Goal: Check status: Check status

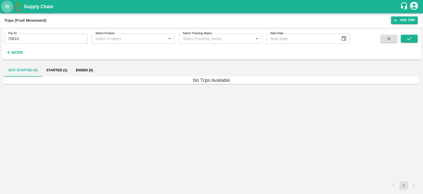
click at [8, 10] on button "open drawer" at bounding box center [7, 7] width 12 height 12
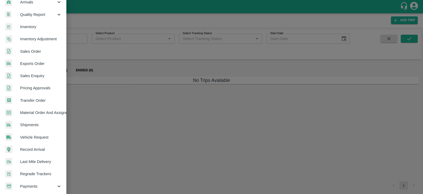
scroll to position [84, 0]
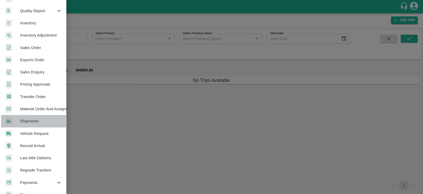
click at [40, 122] on span "Shipments" at bounding box center [41, 121] width 42 height 6
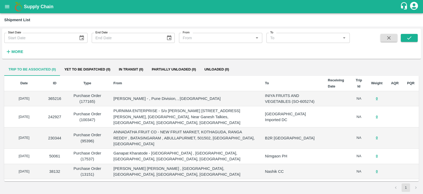
type input "DD/MM/YYYY"
click at [35, 38] on input "DD/MM/YYYY" at bounding box center [39, 38] width 70 height 10
click at [17, 52] on strong "More" at bounding box center [17, 51] width 12 height 4
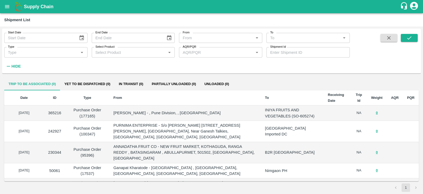
click at [282, 48] on label "Shipment Id" at bounding box center [278, 47] width 16 height 4
click at [282, 48] on input "Shipment Id" at bounding box center [308, 52] width 83 height 10
drag, startPoint x: 191, startPoint y: 7, endPoint x: 6, endPoint y: 7, distance: 184.5
click at [6, 7] on icon "open drawer" at bounding box center [7, 7] width 6 height 6
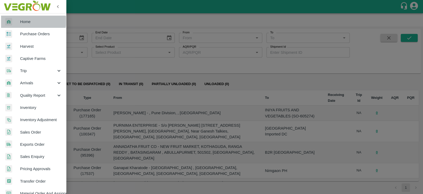
click at [32, 21] on span "Home" at bounding box center [41, 22] width 42 height 6
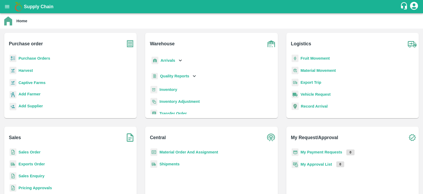
click at [38, 58] on b "Purchase Orders" at bounding box center [35, 58] width 32 height 4
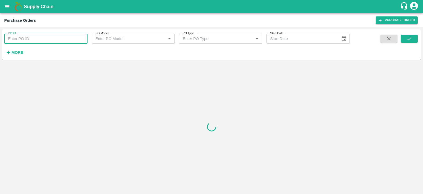
click at [50, 38] on input "PO ID" at bounding box center [45, 39] width 83 height 10
paste input "145356,"
type input "145356"
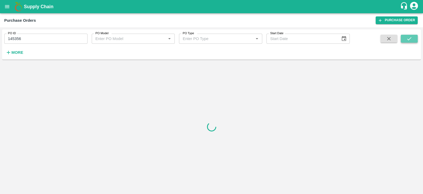
click at [408, 42] on icon "submit" at bounding box center [410, 39] width 6 height 6
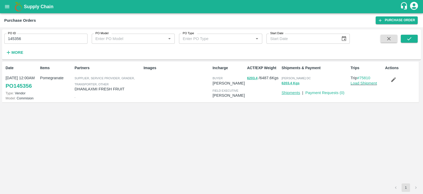
click at [294, 91] on link "Shipments" at bounding box center [291, 93] width 19 height 4
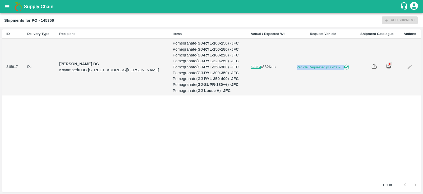
drag, startPoint x: 309, startPoint y: 98, endPoint x: 347, endPoint y: 112, distance: 40.5
click at [347, 95] on td "Vehicle Requested (ID -20628)" at bounding box center [323, 67] width 64 height 57
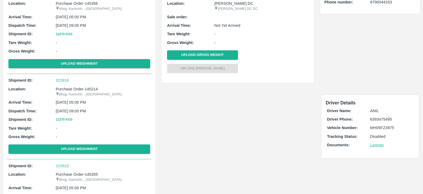
scroll to position [61, 0]
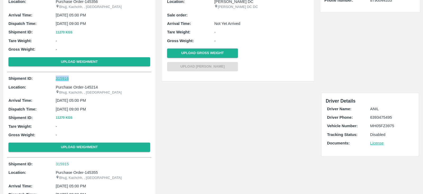
drag, startPoint x: 48, startPoint y: 78, endPoint x: 74, endPoint y: 78, distance: 26.5
click at [74, 78] on div "Shipment ID: 315916" at bounding box center [79, 78] width 142 height 6
copy div "315916"
click at [76, 80] on p "315916" at bounding box center [103, 78] width 94 height 6
click at [93, 77] on p "315916" at bounding box center [103, 78] width 94 height 6
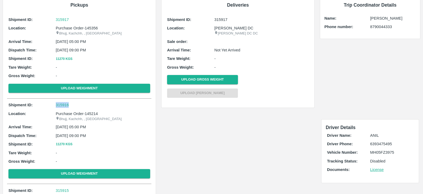
scroll to position [34, 0]
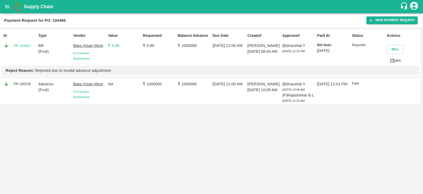
click at [113, 46] on p "₹ 0.89" at bounding box center [124, 46] width 33 height 6
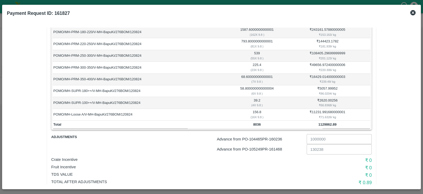
scroll to position [89, 0]
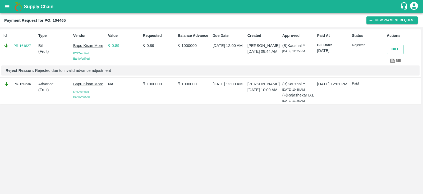
click at [115, 45] on p "₹ 0.89" at bounding box center [124, 46] width 33 height 6
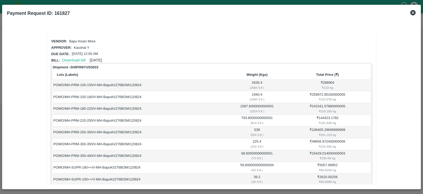
scroll to position [89, 0]
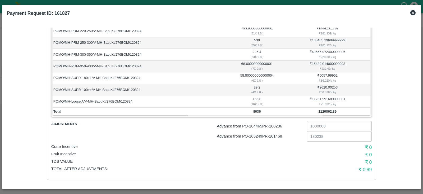
click at [416, 12] on icon at bounding box center [413, 13] width 6 height 6
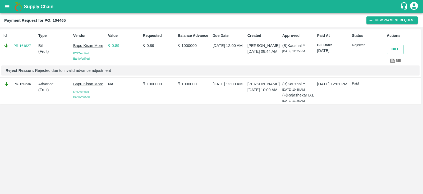
click at [117, 46] on p "₹ 0.89" at bounding box center [124, 46] width 33 height 6
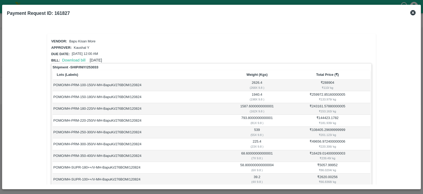
scroll to position [89, 0]
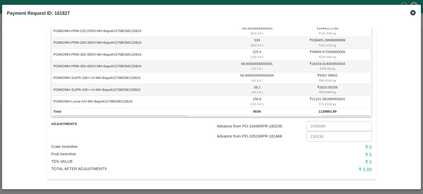
click at [414, 12] on icon at bounding box center [413, 12] width 5 height 5
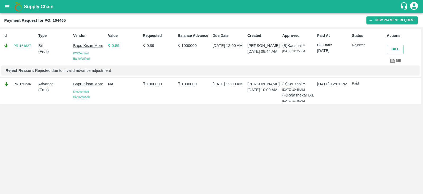
click at [113, 47] on p "₹ 0.89" at bounding box center [124, 46] width 33 height 6
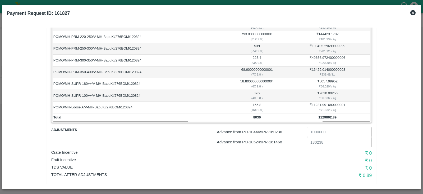
scroll to position [89, 0]
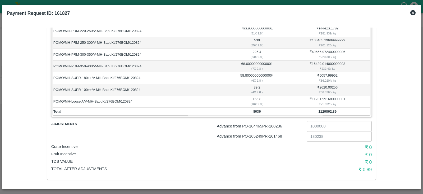
click at [413, 13] on icon at bounding box center [413, 12] width 5 height 5
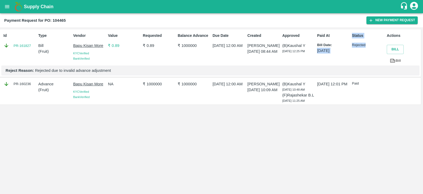
drag, startPoint x: 350, startPoint y: 46, endPoint x: 375, endPoint y: 49, distance: 25.8
click at [375, 49] on div "Id PR-161827 Type Bill ( Fruit ) Vendor Bapu Kisan More KYC Verified Bank Verif…" at bounding box center [210, 53] width 421 height 48
click at [349, 58] on div "Paid At Bill Date: 12 Aug 2024" at bounding box center [332, 48] width 35 height 35
drag, startPoint x: 351, startPoint y: 46, endPoint x: 368, endPoint y: 49, distance: 16.5
click at [368, 49] on div "Status Rejected" at bounding box center [367, 48] width 35 height 35
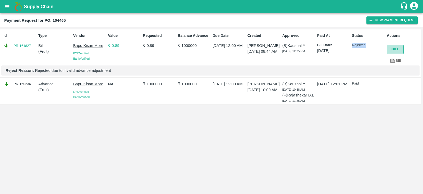
click at [402, 50] on button "Bill" at bounding box center [395, 49] width 17 height 9
click at [300, 60] on div "Approved (B) Kaushal Y 20 Aug 2024, 12:25 PM" at bounding box center [298, 48] width 35 height 35
